Goal: Information Seeking & Learning: Check status

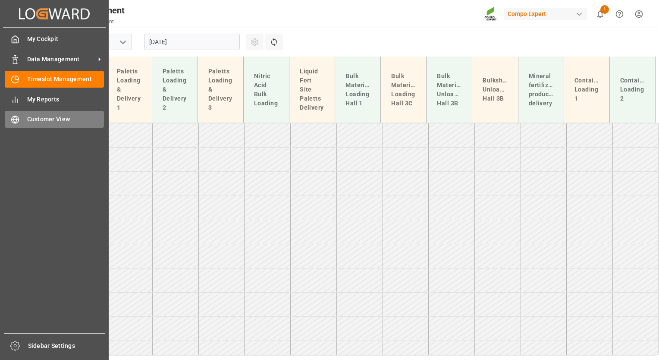
scroll to position [750, 0]
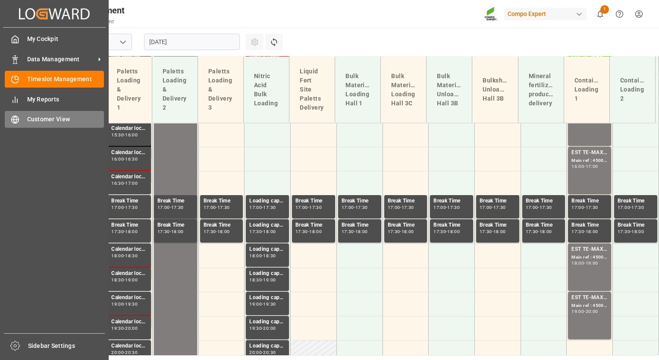
click at [50, 117] on span "Customer View" at bounding box center [65, 119] width 77 height 9
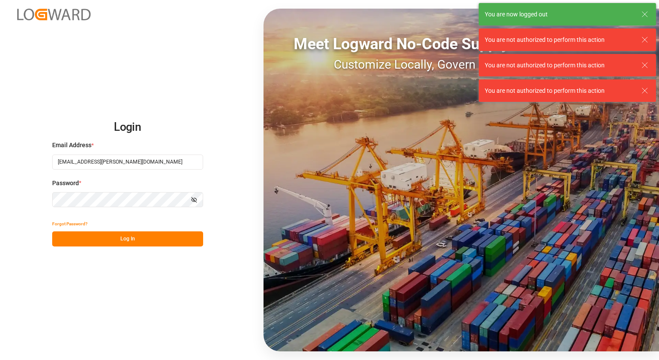
click at [120, 237] on button "Log In" at bounding box center [127, 238] width 151 height 15
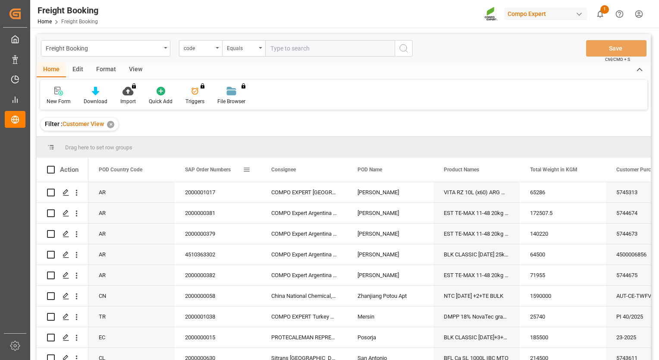
click at [255, 170] on div "SAP Order Numbers" at bounding box center [218, 169] width 86 height 24
click at [243, 170] on span at bounding box center [247, 170] width 8 height 8
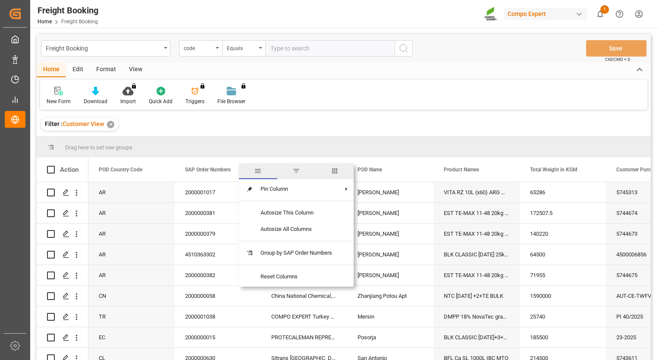
click at [296, 169] on span "filter" at bounding box center [297, 171] width 8 height 8
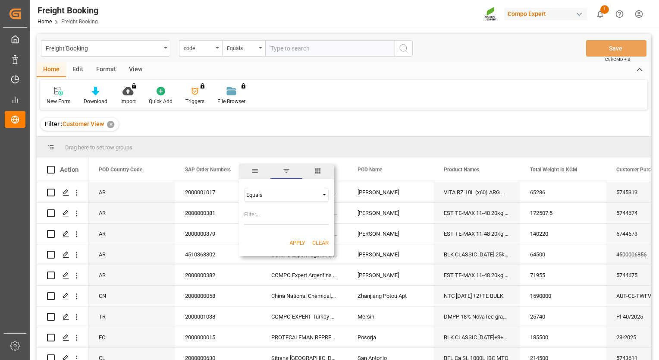
click at [283, 200] on div "Equals" at bounding box center [286, 195] width 85 height 14
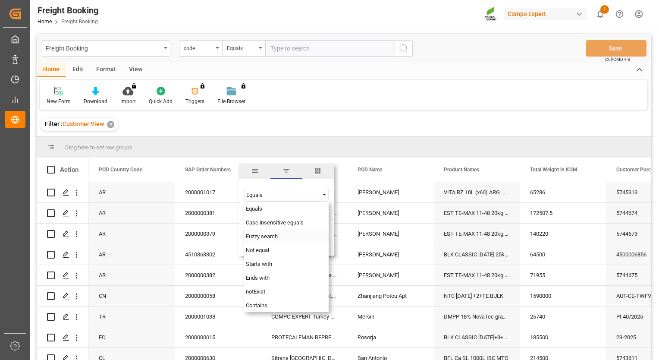
click at [257, 235] on span "Fuzzy search" at bounding box center [262, 236] width 32 height 6
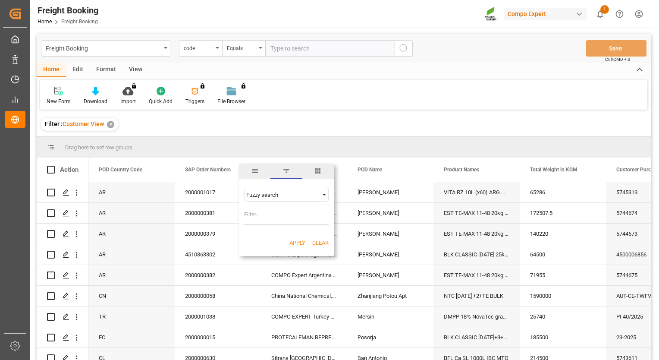
click at [273, 214] on input "Filter Value" at bounding box center [286, 216] width 85 height 17
type input "200000147"
click at [300, 241] on button "Apply" at bounding box center [298, 243] width 16 height 9
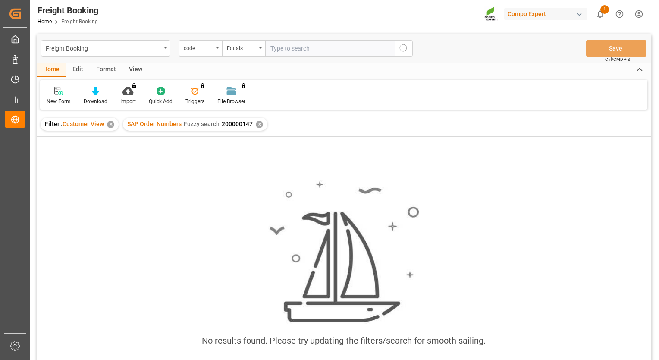
click at [259, 126] on div "✕" at bounding box center [259, 124] width 7 height 7
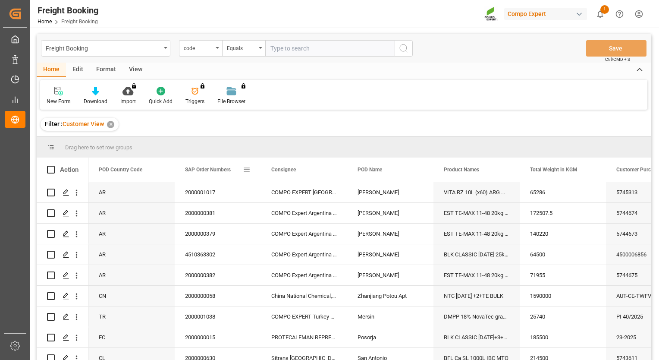
click at [252, 164] on div "SAP Order Numbers" at bounding box center [218, 169] width 86 height 24
click at [247, 168] on span at bounding box center [247, 170] width 8 height 8
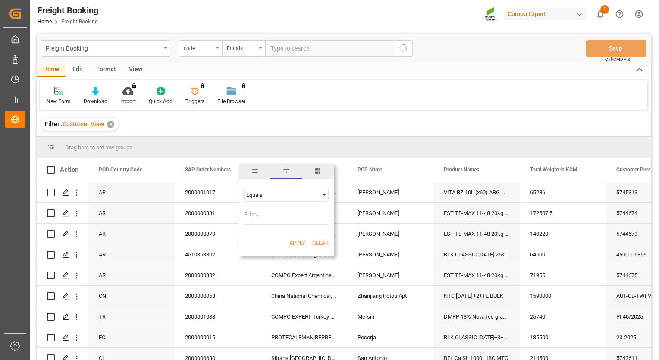
click at [307, 198] on div "Equals" at bounding box center [286, 195] width 85 height 14
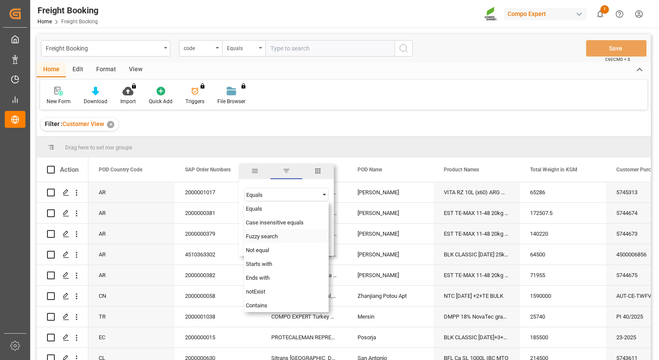
click at [280, 236] on div "Fuzzy search" at bounding box center [286, 236] width 85 height 14
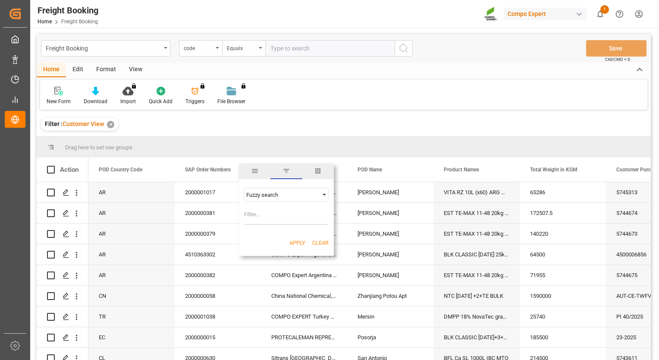
click at [279, 217] on input "Filter Value" at bounding box center [286, 216] width 85 height 17
type input "2000000147"
click at [302, 243] on button "Apply" at bounding box center [298, 243] width 16 height 9
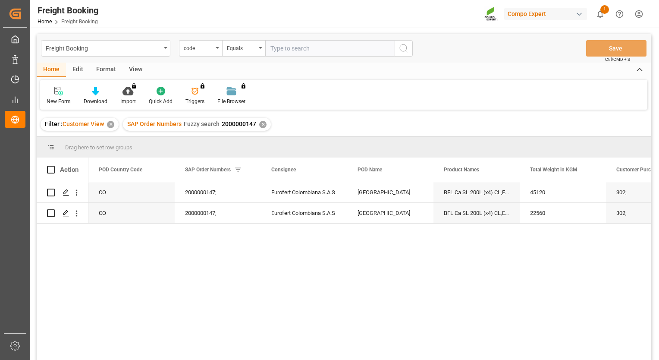
click at [291, 283] on div "CO 2000000147; Eurofert Colombiana S.A.S Cartagena BFL Ca SL 200L (x4) CL,ES,LA…" at bounding box center [369, 273] width 563 height 183
click at [566, 117] on div "Filter : Customer View ✕ SAP Order Numbers Fuzzy search 2000000147 ✕" at bounding box center [344, 124] width 614 height 24
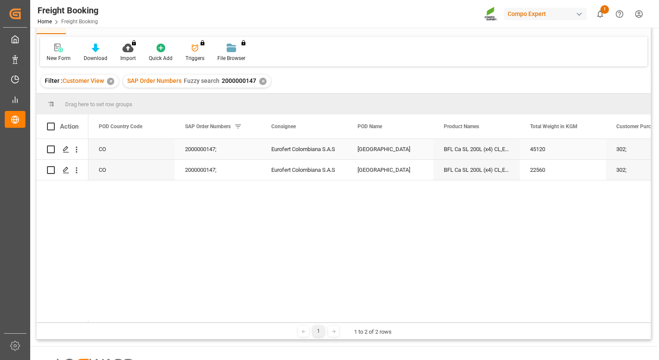
click at [196, 148] on div "2000000147;" at bounding box center [218, 149] width 86 height 20
click at [62, 148] on div "Press SPACE to select this row." at bounding box center [65, 150] width 13 height 16
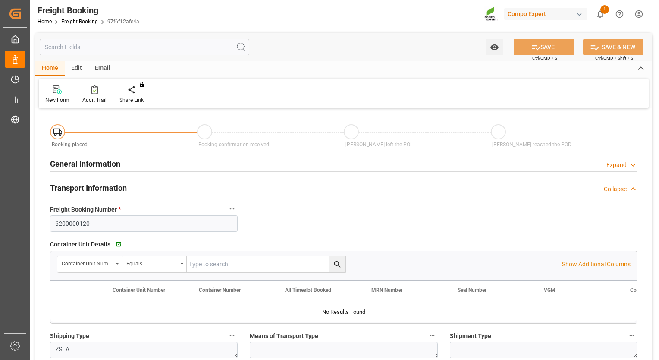
type input "6200000120"
type textarea "ZSEA"
type textarea "302;"
type input "2000000147;"
type textarea "4100000304;"
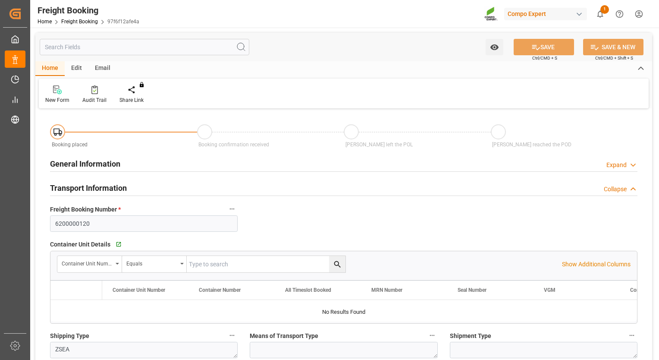
type textarea "ZSEA"
type input "[GEOGRAPHIC_DATA]"
type textarea "CIF"
type textarea "SP_EWM"
type textarea "BFL Ca SL 200L (x4) CL,ES,LAT MTO;"
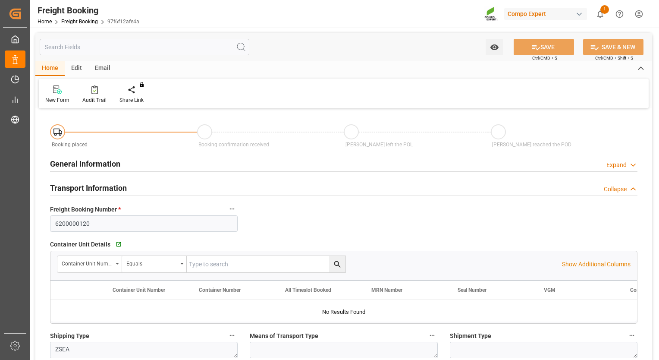
type textarea "1694202512;"
type input "SP_EWM"
type input "Logistics Service Provider"
type input "COCTG"
type input "0"
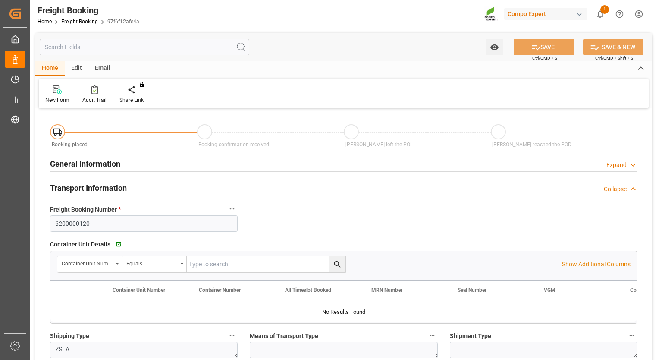
type input "45120"
type input "[DATE] 01:00"
type input "[DATE] 16:16"
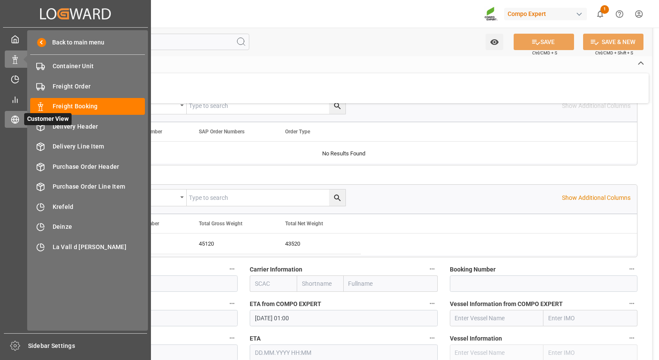
click at [12, 120] on icon at bounding box center [15, 119] width 9 height 9
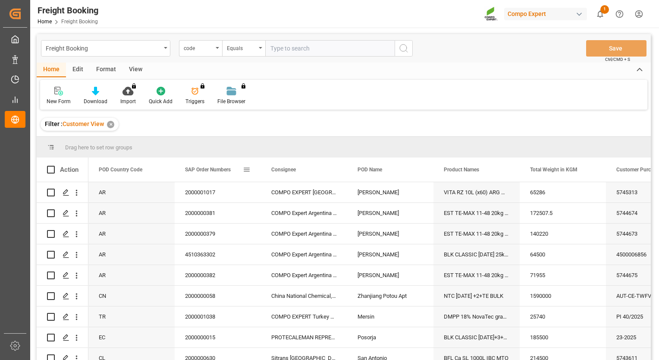
click at [250, 167] on span at bounding box center [247, 170] width 8 height 8
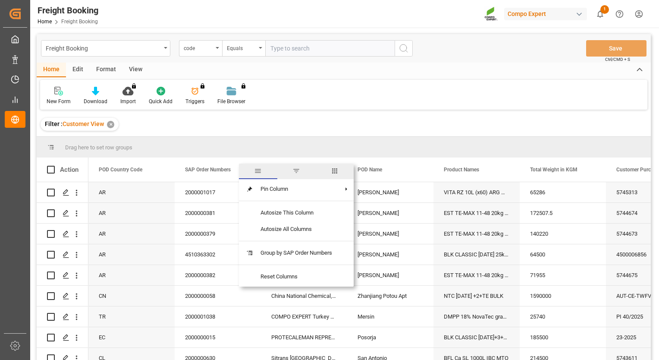
click at [299, 174] on span "filter" at bounding box center [297, 171] width 8 height 8
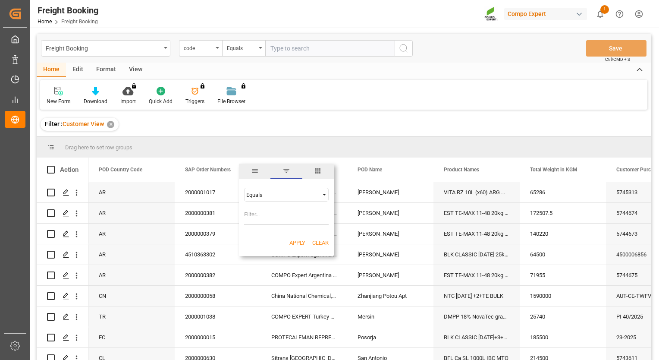
click at [281, 194] on div "Equals" at bounding box center [282, 195] width 72 height 6
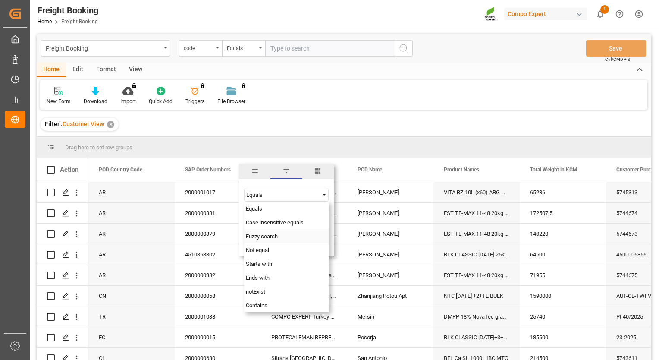
click at [265, 240] on div "Fuzzy search" at bounding box center [286, 236] width 85 height 14
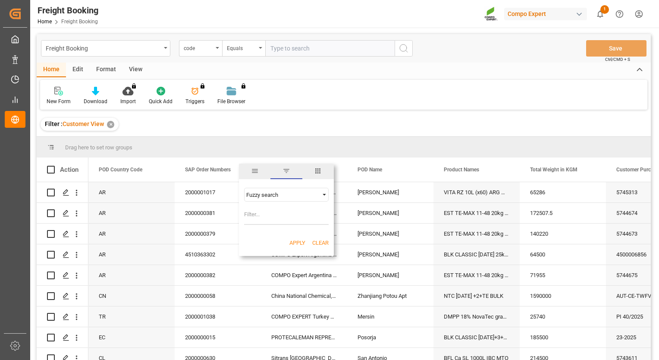
click at [268, 217] on input "Filter Value" at bounding box center [286, 216] width 85 height 17
type input "2000000584"
click at [302, 243] on button "Apply" at bounding box center [298, 243] width 16 height 9
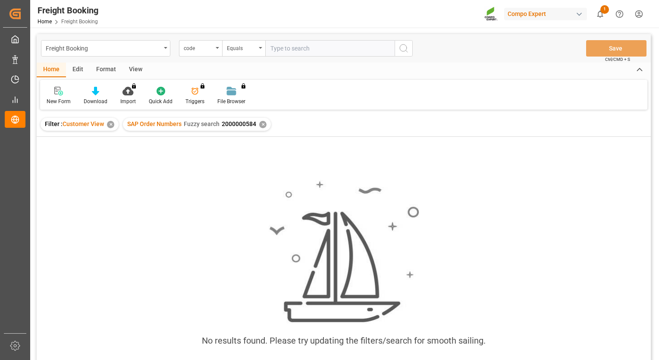
click at [261, 123] on div "✕" at bounding box center [262, 124] width 7 height 7
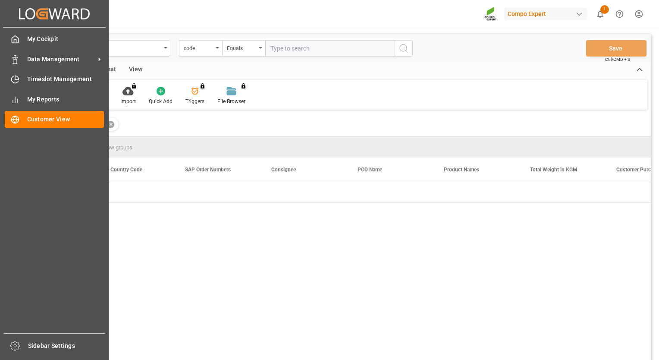
click at [47, 123] on span "Customer View" at bounding box center [65, 119] width 77 height 9
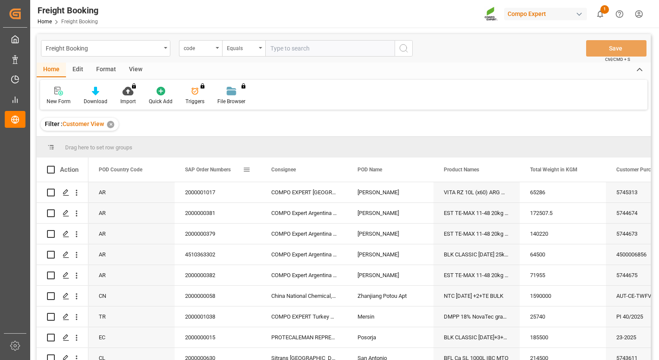
click at [252, 170] on div "SAP Order Numbers" at bounding box center [218, 169] width 86 height 24
click at [246, 170] on span at bounding box center [247, 170] width 8 height 8
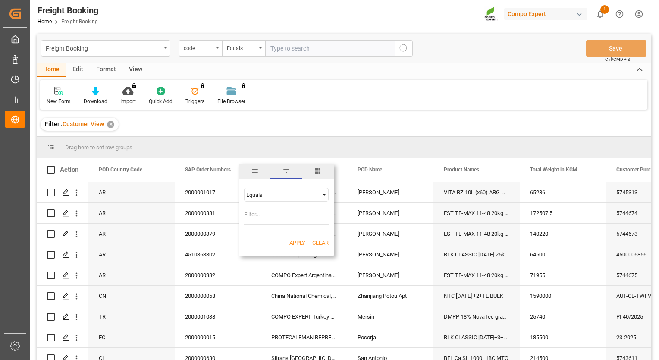
click at [326, 196] on span "Filtering operator" at bounding box center [325, 195] width 8 height 8
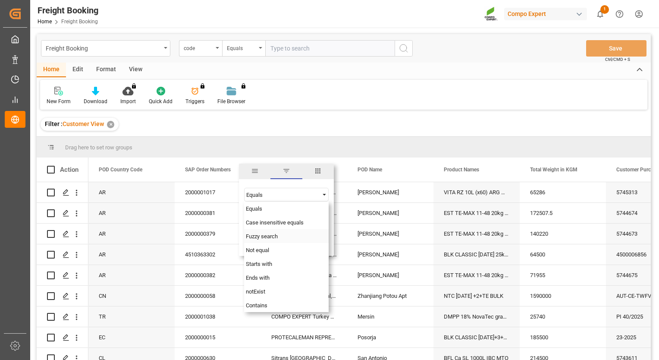
click at [273, 236] on span "Fuzzy search" at bounding box center [262, 236] width 32 height 6
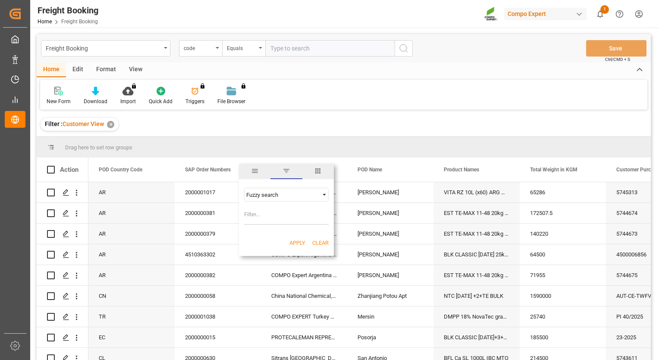
click at [269, 219] on input "Filter Value" at bounding box center [286, 216] width 85 height 17
type input "2000000584"
click at [287, 242] on div "Apply Clear" at bounding box center [286, 243] width 95 height 22
click at [292, 244] on button "Apply" at bounding box center [298, 243] width 16 height 9
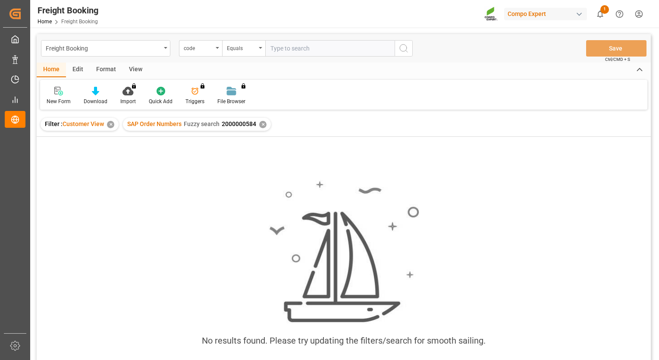
click at [260, 126] on div "✕" at bounding box center [262, 124] width 7 height 7
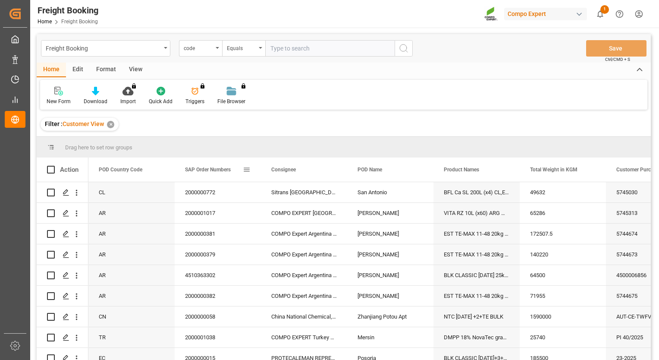
click at [246, 169] on span at bounding box center [247, 170] width 8 height 8
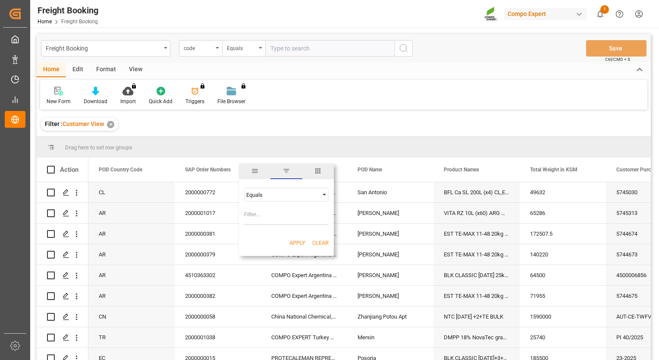
click at [287, 189] on div "Equals" at bounding box center [286, 195] width 85 height 14
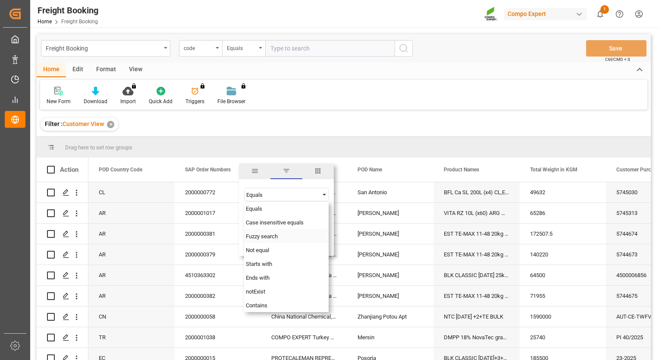
click at [271, 234] on span "Fuzzy search" at bounding box center [262, 236] width 32 height 6
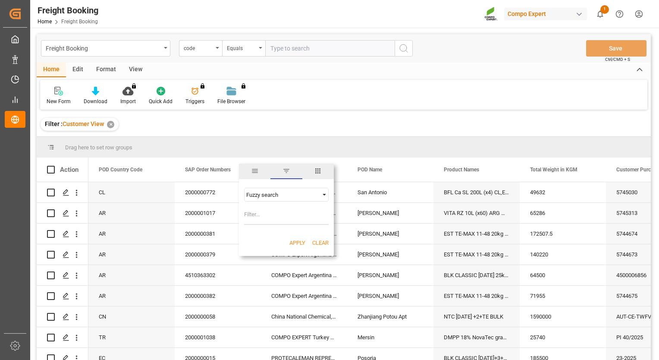
click at [266, 214] on input "Filter Value" at bounding box center [286, 216] width 85 height 17
paste input "4510362154"
type input "4510362154"
click at [302, 243] on button "Apply" at bounding box center [298, 243] width 16 height 9
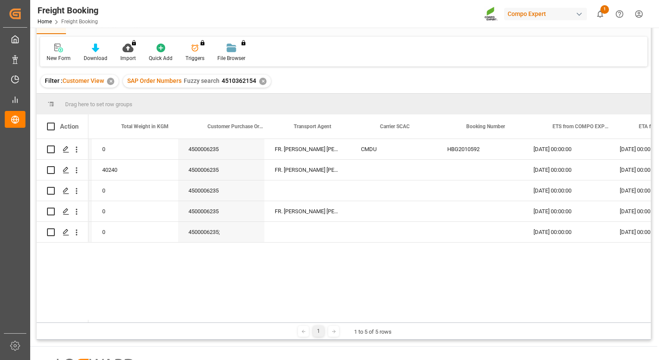
scroll to position [0, 344]
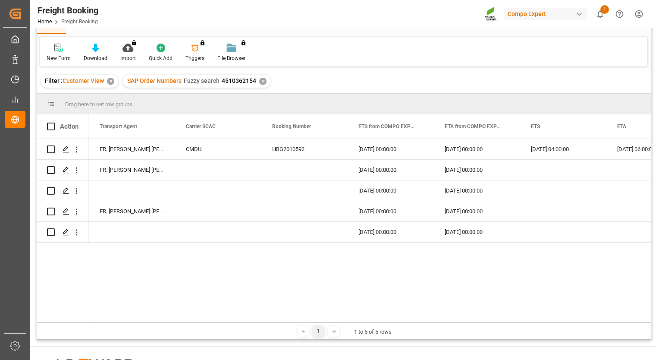
drag, startPoint x: 343, startPoint y: 320, endPoint x: 318, endPoint y: 321, distance: 25.1
click at [318, 321] on div at bounding box center [369, 321] width 563 height 3
drag, startPoint x: 346, startPoint y: 323, endPoint x: 305, endPoint y: 322, distance: 41.0
click at [305, 322] on div "Drag here to set row groups Drag here to set column labels Action Total Weight …" at bounding box center [344, 217] width 614 height 246
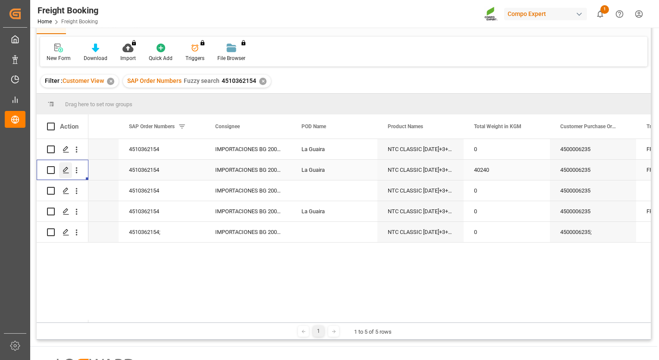
click at [66, 171] on icon "Press SPACE to select this row." at bounding box center [66, 170] width 7 height 7
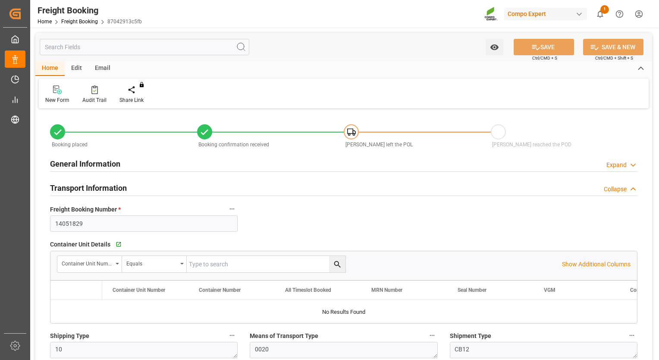
type input "BEANR"
type input "VELAG"
type input "32"
type input "40240"
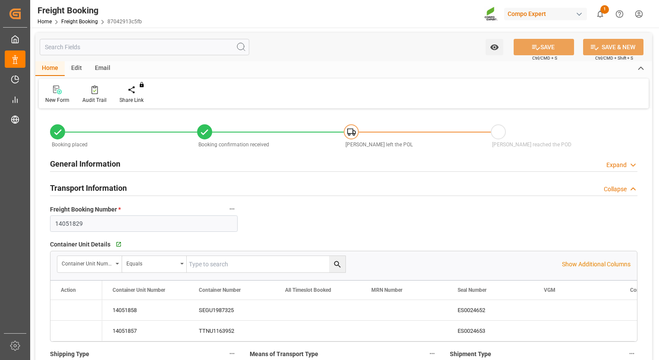
type input "[DATE] 00:00"
type input "[DATE] 09:44"
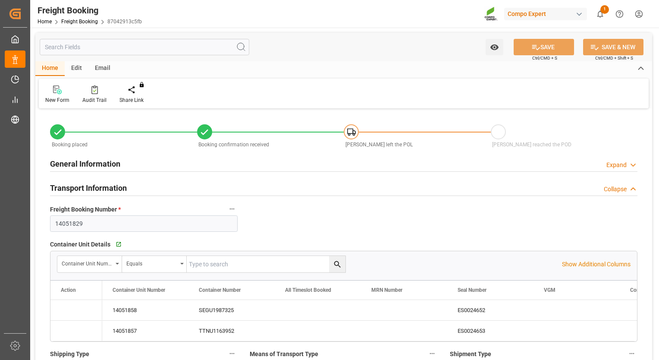
type input "[DATE] 09:44"
type input "[DATE] 09:46"
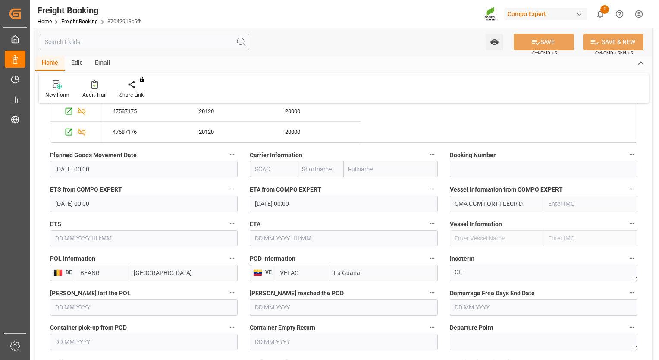
scroll to position [529, 0]
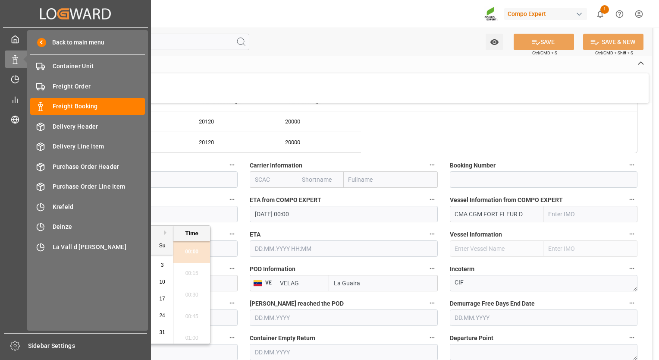
drag, startPoint x: 128, startPoint y: 215, endPoint x: 25, endPoint y: 203, distance: 103.8
click at [25, 203] on div "Created by potrace 1.15, written by [PERSON_NAME] [DATE]-[DATE] Created by potr…" at bounding box center [329, 180] width 659 height 360
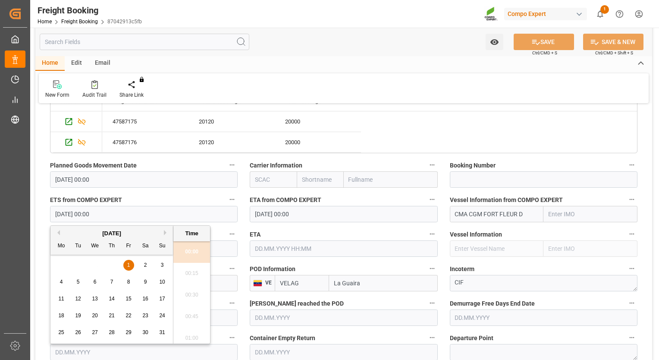
click at [350, 213] on input "[DATE] 00:00" at bounding box center [344, 214] width 188 height 16
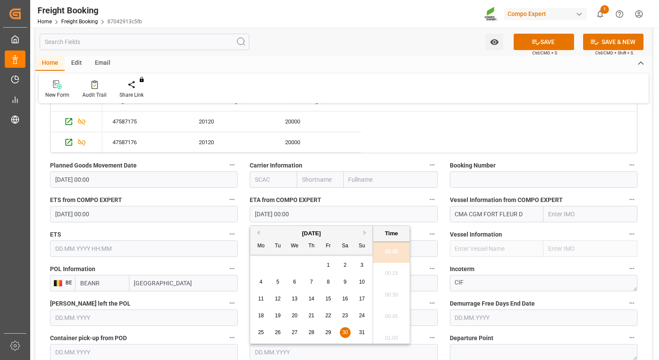
click at [560, 134] on div "47587175 20120 20000 47587176 20120 20000" at bounding box center [369, 131] width 535 height 41
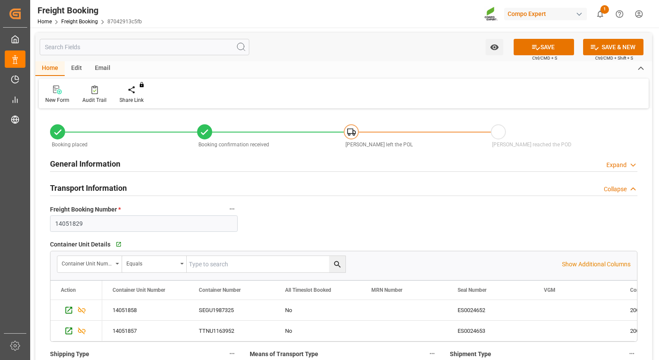
scroll to position [0, 0]
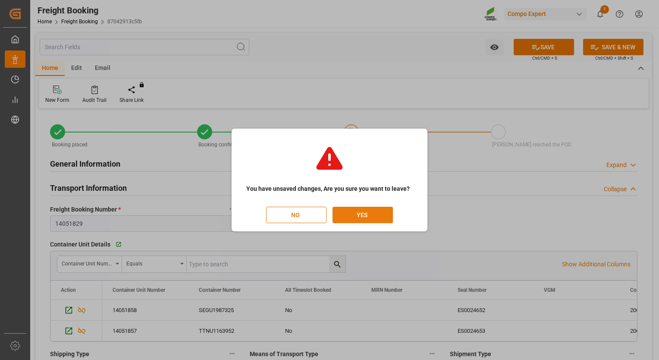
click at [348, 214] on button "YES" at bounding box center [363, 215] width 60 height 16
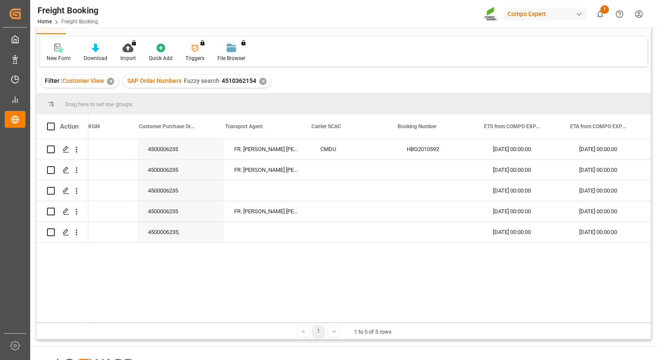
scroll to position [0, 507]
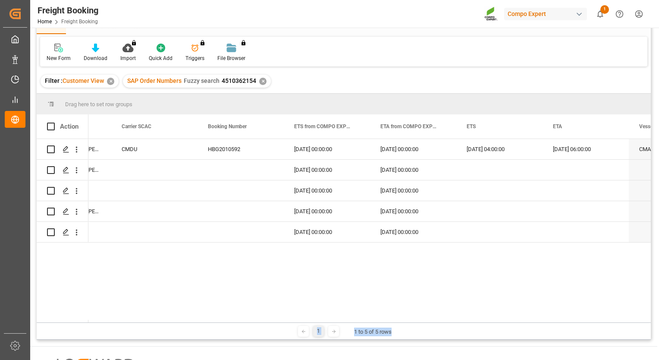
drag, startPoint x: 426, startPoint y: 322, endPoint x: 392, endPoint y: 320, distance: 34.2
click at [392, 320] on div "Drag here to set row groups Drag here to set column labels Action Customer Purc…" at bounding box center [344, 217] width 614 height 246
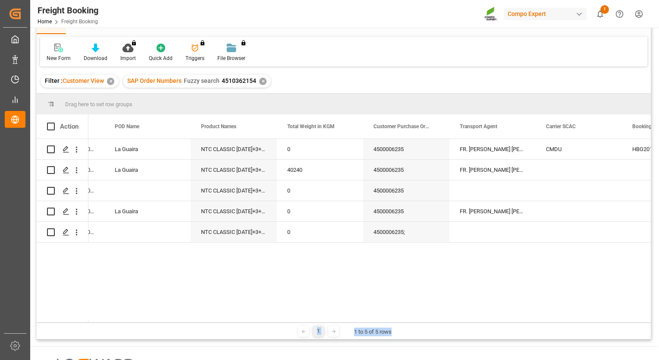
drag, startPoint x: 373, startPoint y: 320, endPoint x: 427, endPoint y: 328, distance: 54.6
click at [427, 328] on div "Drag here to set row groups Drag here to set column labels Action Customer Purc…" at bounding box center [344, 217] width 614 height 246
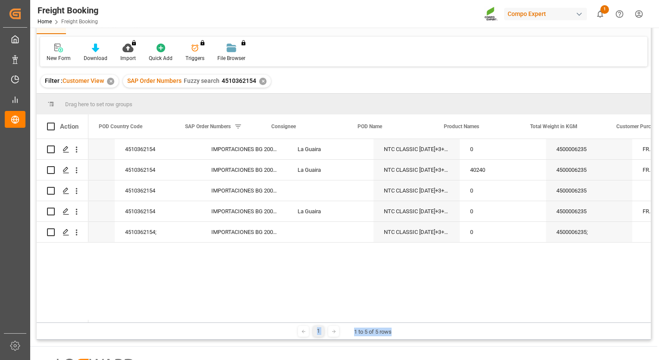
scroll to position [0, 0]
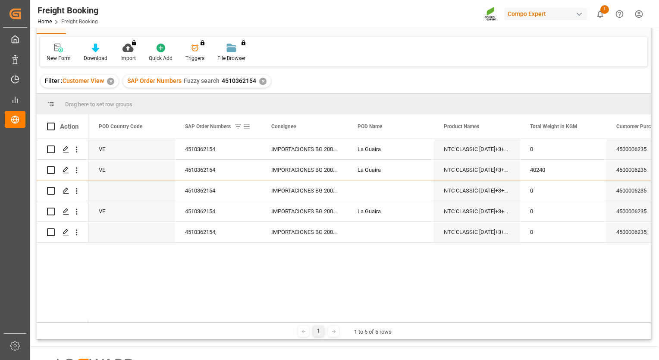
click at [245, 125] on span at bounding box center [247, 127] width 8 height 8
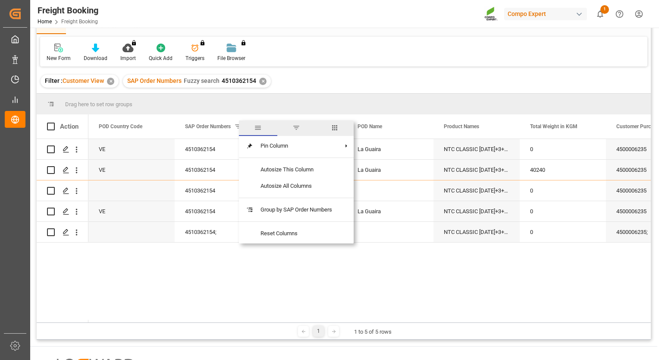
click at [359, 87] on div "Filter : Customer View ✕ SAP Order Numbers Fuzzy search 4510362154 ✕" at bounding box center [344, 81] width 614 height 24
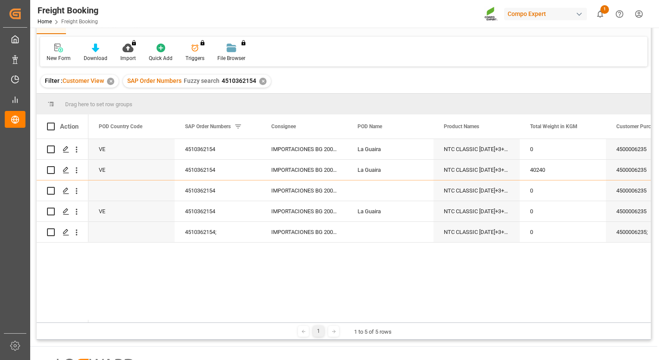
click at [261, 84] on div "✕" at bounding box center [262, 81] width 7 height 7
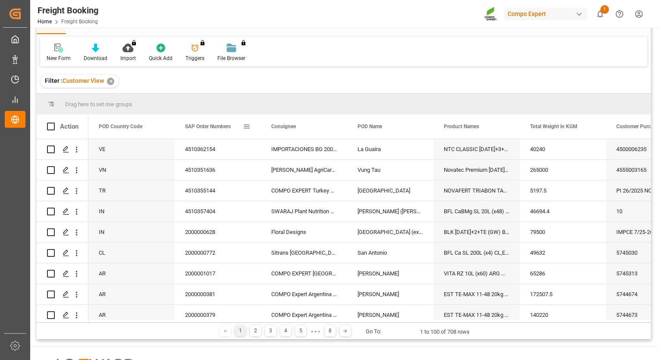
click at [246, 128] on span at bounding box center [247, 127] width 8 height 8
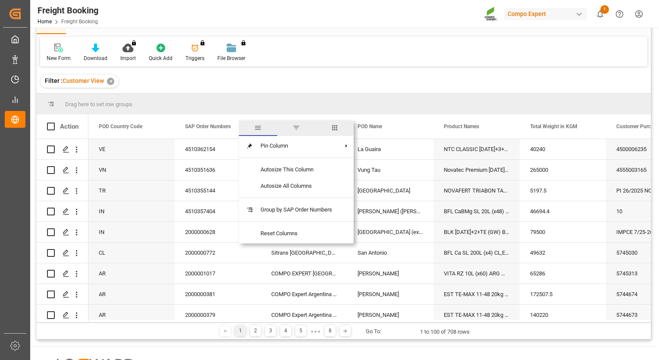
click at [294, 128] on span "filter" at bounding box center [297, 128] width 8 height 8
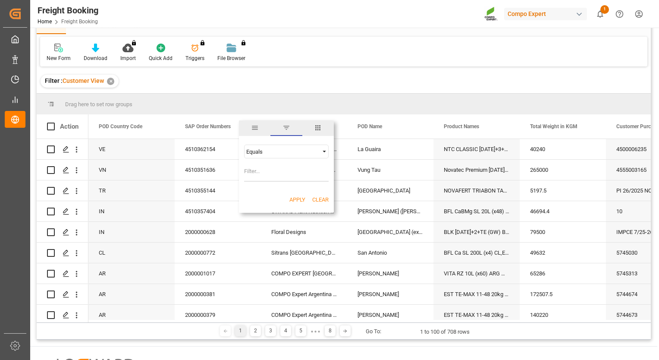
click at [283, 151] on div "Equals" at bounding box center [282, 151] width 72 height 6
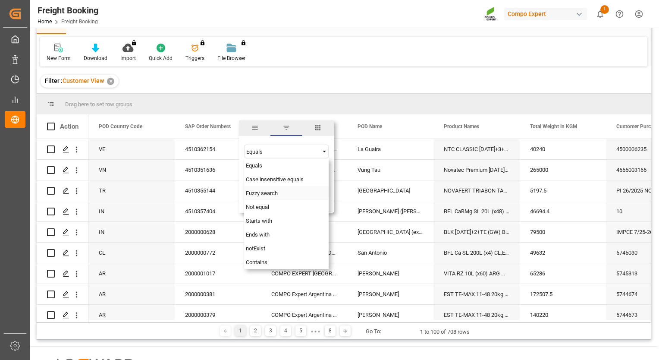
click at [265, 189] on div "Fuzzy search" at bounding box center [286, 193] width 85 height 14
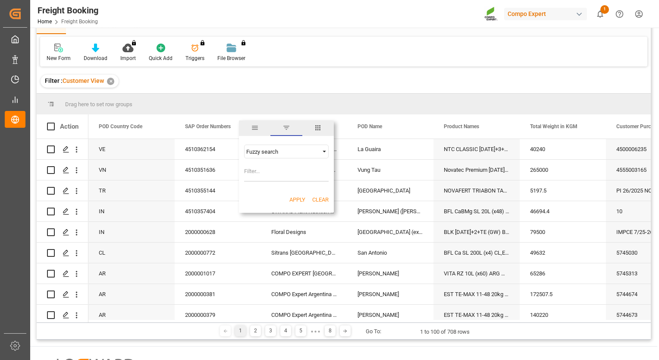
click at [268, 173] on input "Filter Value" at bounding box center [286, 172] width 85 height 17
paste input "2000000147"
type input "2000000147"
click at [298, 198] on button "Apply" at bounding box center [298, 199] width 16 height 9
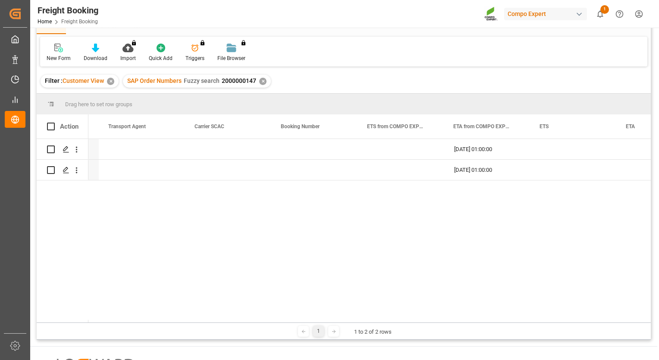
scroll to position [0, 595]
click at [471, 227] on div "45120 302; [DATE] 01:00:00 22560 302; [DATE] 01:00:00" at bounding box center [369, 230] width 563 height 183
